Goal: Information Seeking & Learning: Learn about a topic

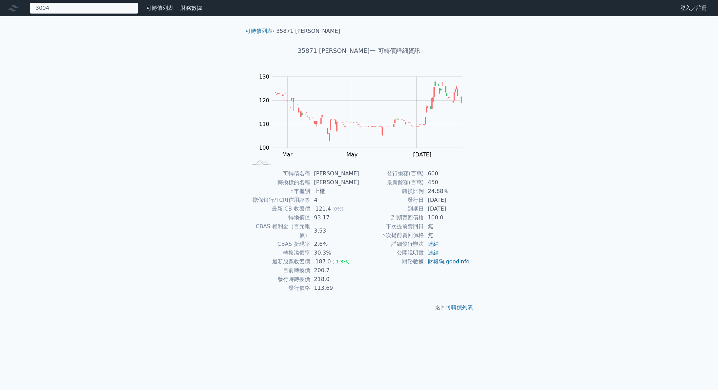
click at [105, 9] on div "3004 無此可轉債" at bounding box center [84, 8] width 108 height 12
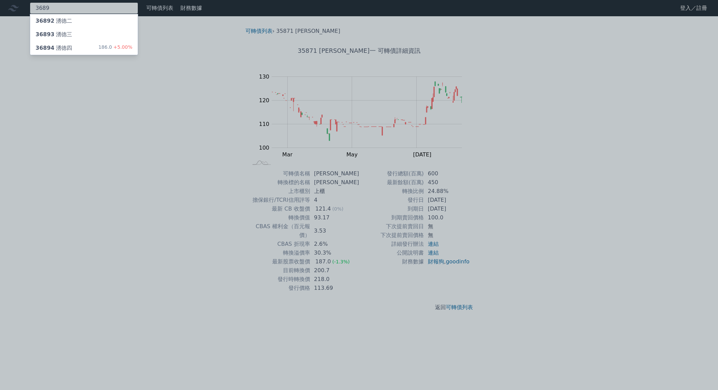
type input "3689"
click at [78, 45] on div "36894 湧德四 186.0 +5.00%" at bounding box center [84, 48] width 108 height 14
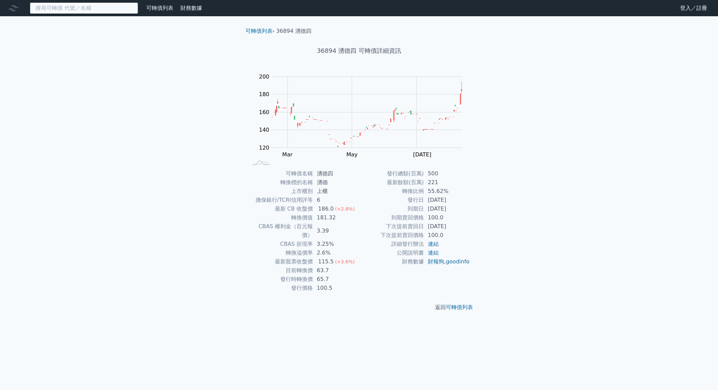
click at [112, 8] on input at bounding box center [84, 8] width 108 height 12
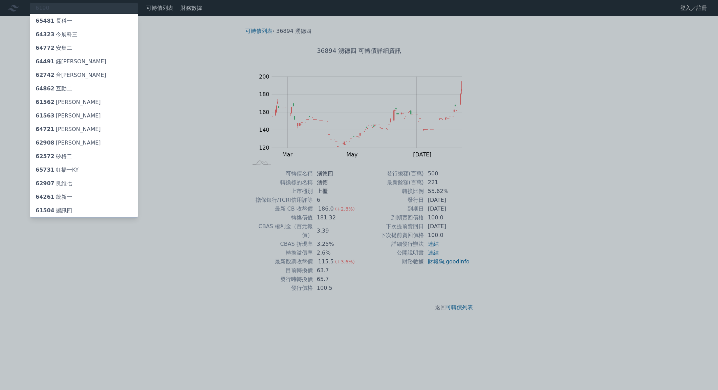
click at [94, 254] on div at bounding box center [359, 195] width 718 height 390
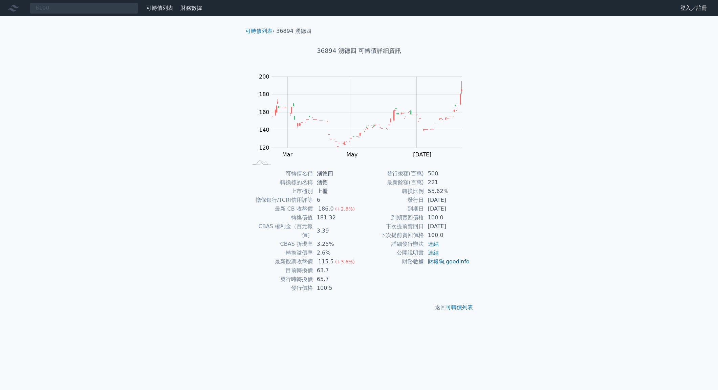
click at [17, 174] on div "6190 65481 長科一 64323 今展科三 64772 安集二 64491 鈺邦一 62742 台燿二 64862 互動二 61562 [PERSON…" at bounding box center [359, 195] width 718 height 390
click at [100, 7] on div "6190 65481 長科一 64323 今展科三 64772 安集二 64491 鈺邦一 62742 台燿二 64862 互動二 61562 [PERSON…" at bounding box center [84, 8] width 108 height 12
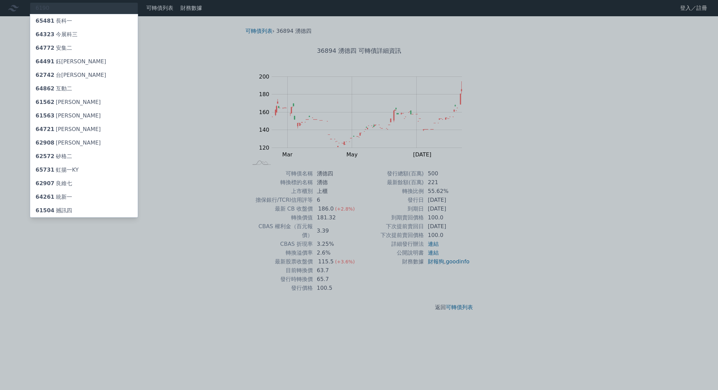
drag, startPoint x: 21, startPoint y: 321, endPoint x: 24, endPoint y: 325, distance: 5.3
click at [23, 322] on div at bounding box center [359, 195] width 718 height 390
click at [91, 5] on div "6190 65481 長科一 64323 今展科三 64772 安集二 64491 鈺邦一 62742 台燿二 64862 互動二 61562 [PERSON…" at bounding box center [84, 8] width 108 height 12
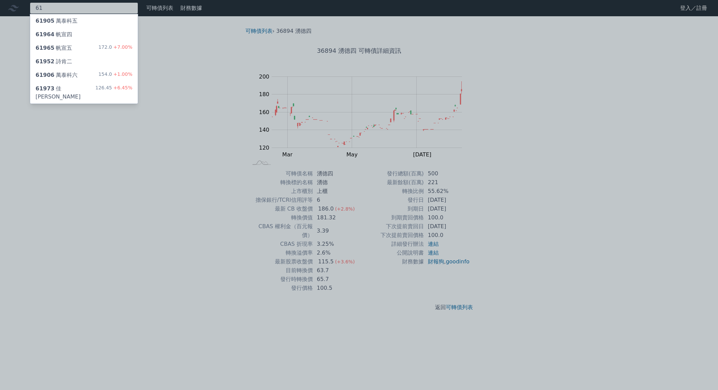
type input "6"
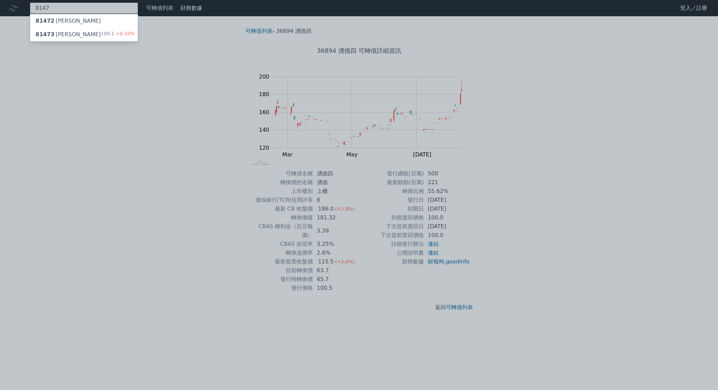
type input "8147"
click at [71, 36] on div "81473 正淩三 100.1 +0.10%" at bounding box center [84, 35] width 108 height 14
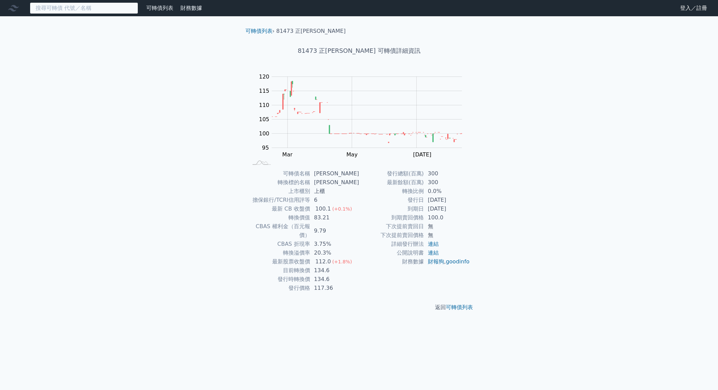
click at [86, 8] on input at bounding box center [84, 8] width 108 height 12
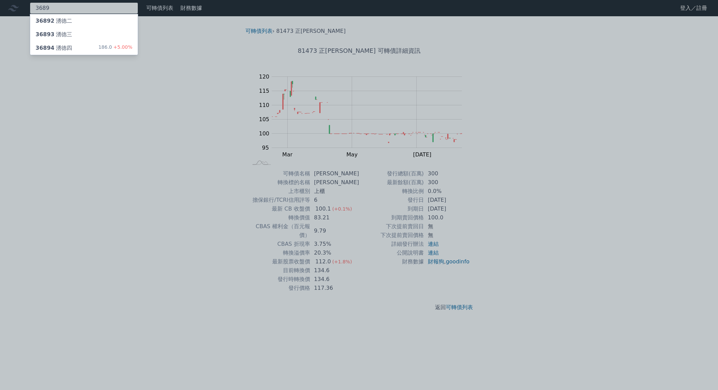
type input "3689"
click at [79, 46] on div "36894 湧德四 186.0 +5.00%" at bounding box center [84, 48] width 108 height 14
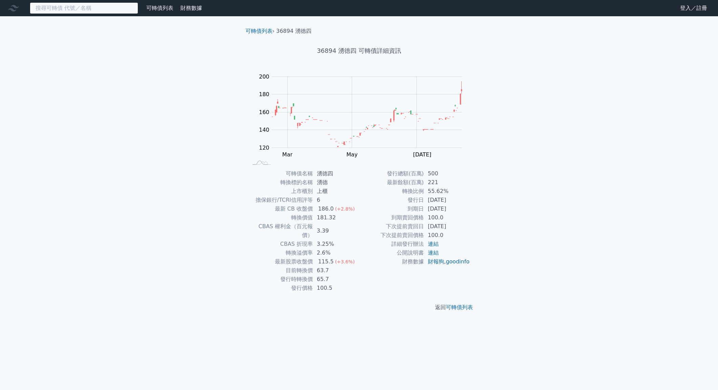
click at [57, 7] on input at bounding box center [84, 8] width 108 height 12
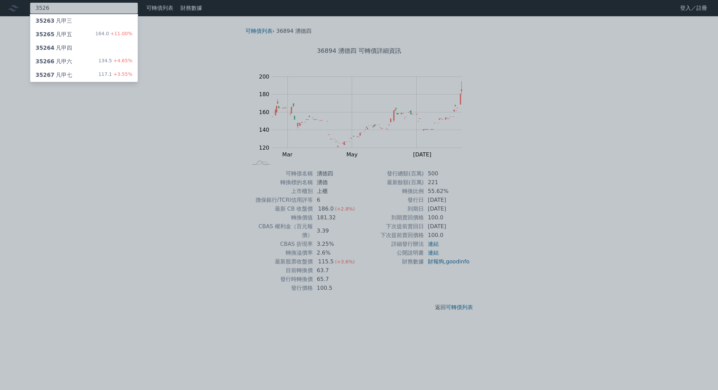
type input "3526"
click at [70, 74] on div "35267 凡甲七 117.1 +3.55%" at bounding box center [84, 75] width 108 height 14
